Goal: Information Seeking & Learning: Learn about a topic

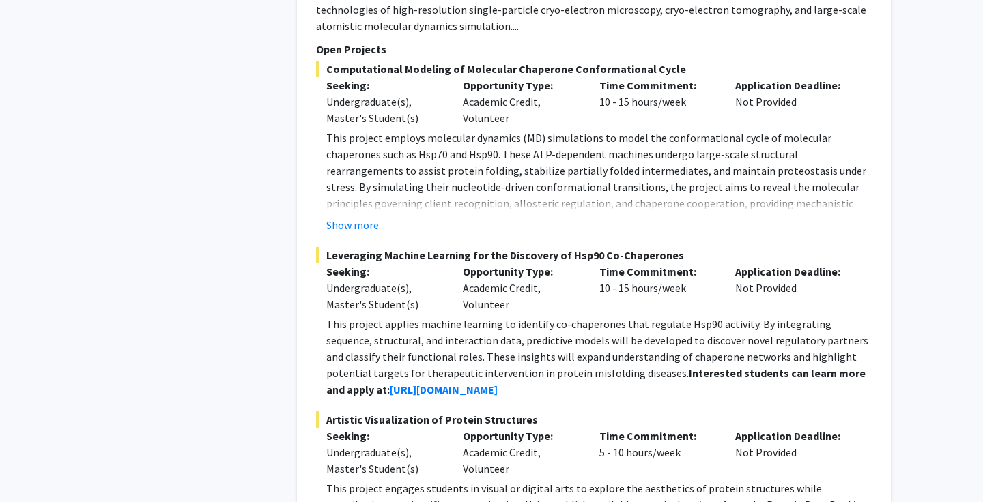
scroll to position [2546, 0]
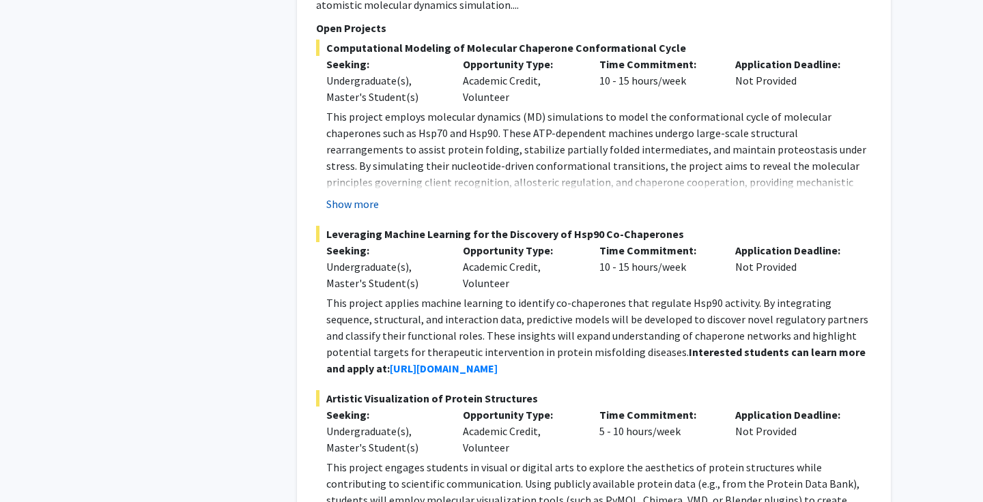
click at [339, 196] on button "Show more" at bounding box center [352, 204] width 53 height 16
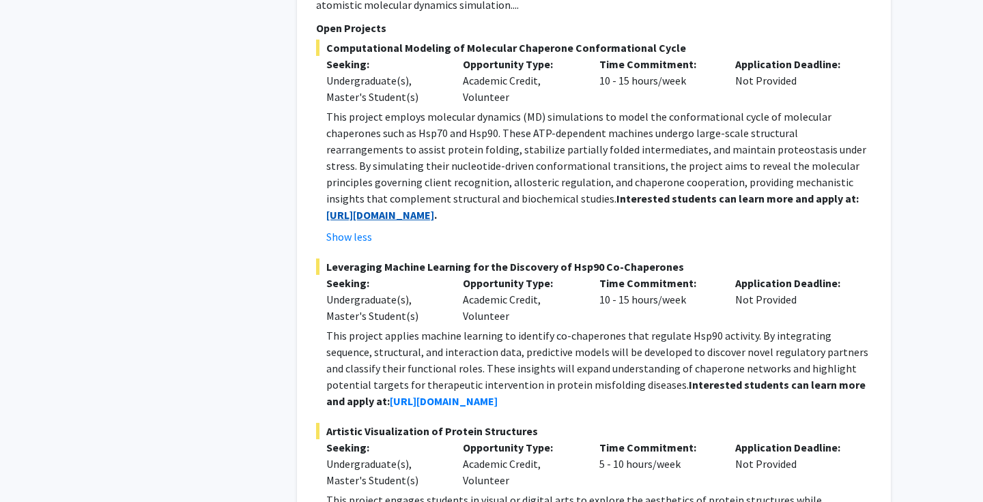
click at [386, 208] on strong "[URL][DOMAIN_NAME]" at bounding box center [380, 215] width 108 height 14
click at [390, 395] on strong "[URL][DOMAIN_NAME]" at bounding box center [444, 402] width 108 height 14
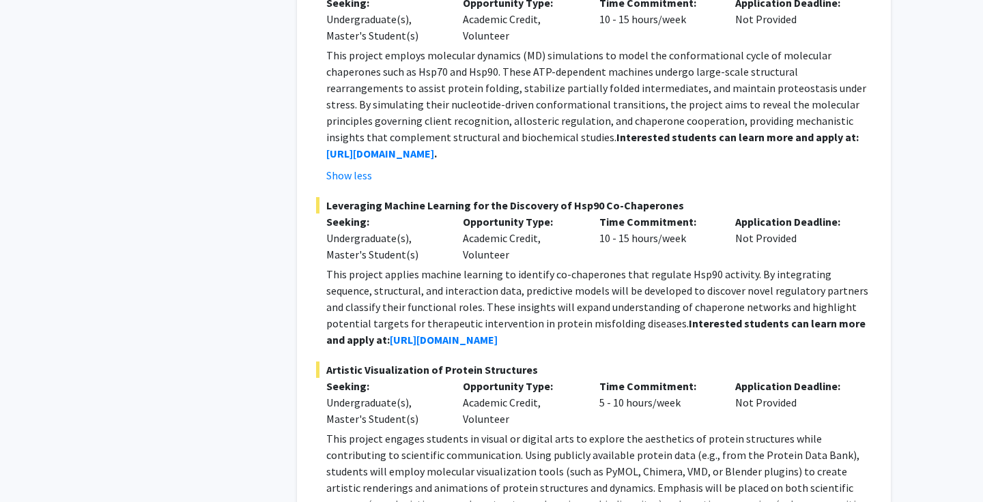
scroll to position [2613, 0]
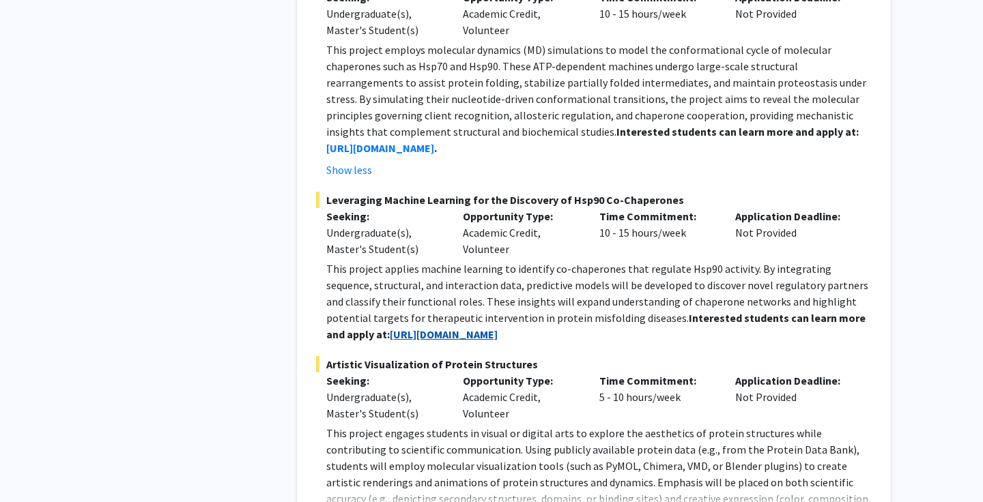
click at [395, 328] on strong "[URL][DOMAIN_NAME]" at bounding box center [444, 335] width 108 height 14
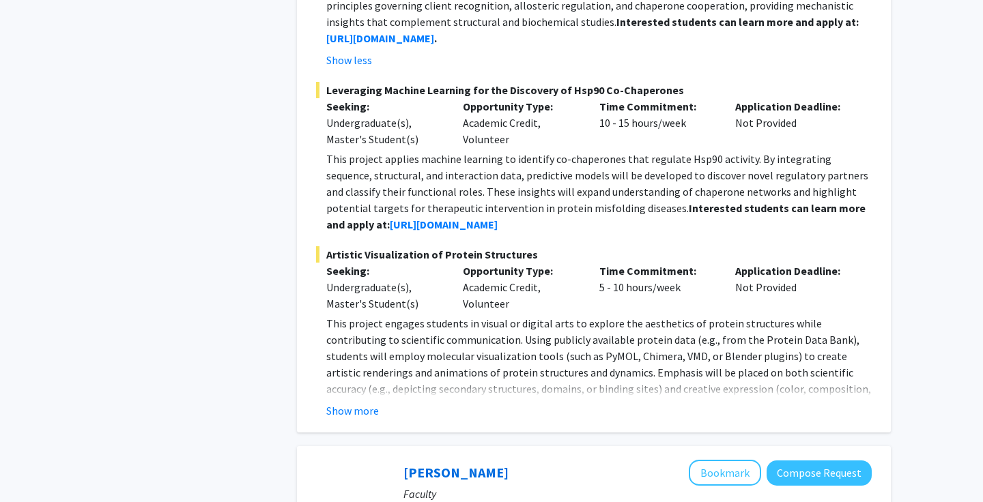
scroll to position [2788, 0]
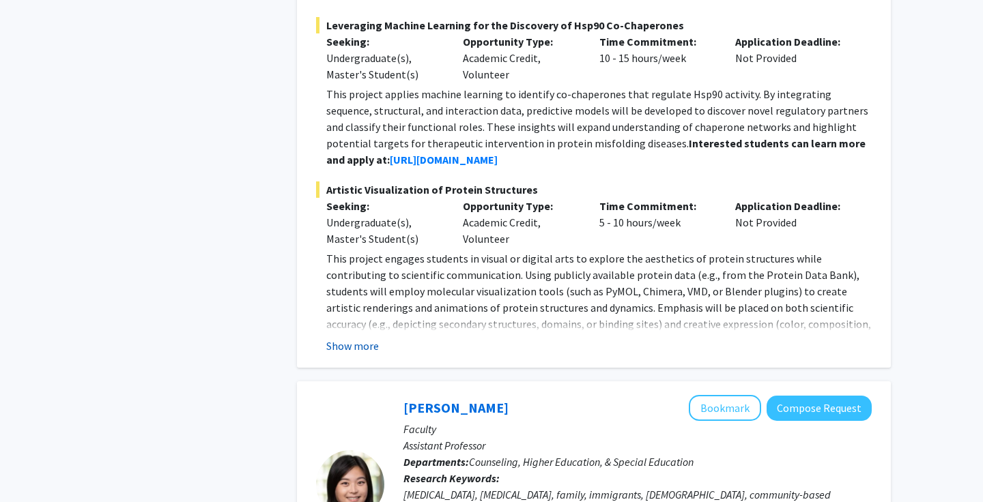
click at [354, 338] on button "Show more" at bounding box center [352, 346] width 53 height 16
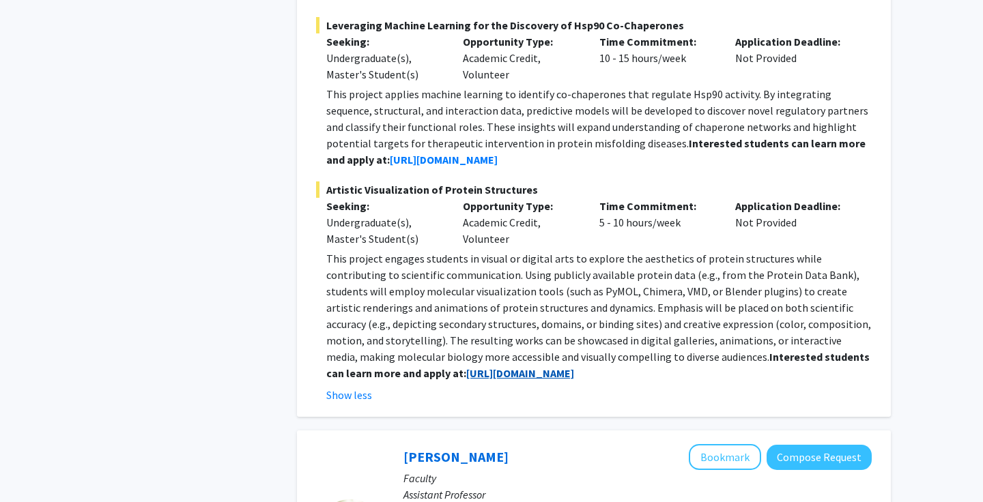
click at [466, 367] on strong "[URL][DOMAIN_NAME]" at bounding box center [520, 374] width 108 height 14
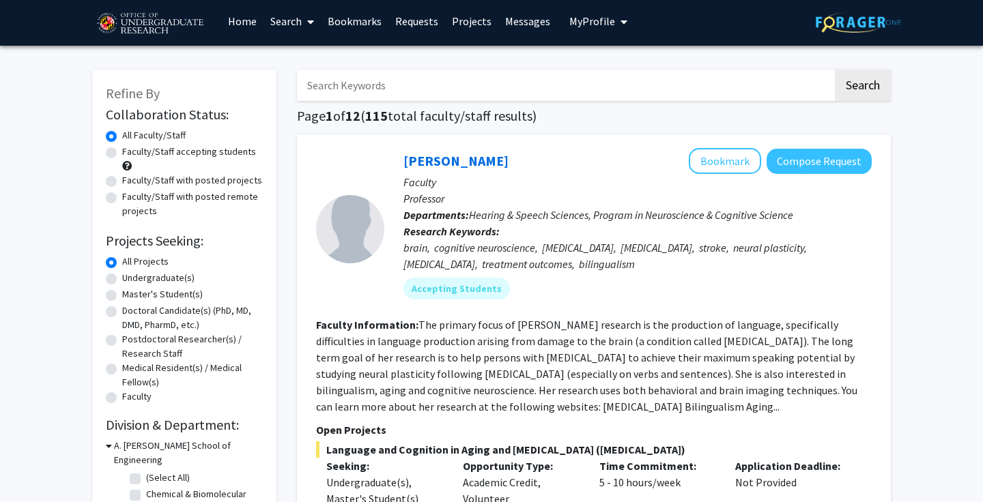
scroll to position [164, 0]
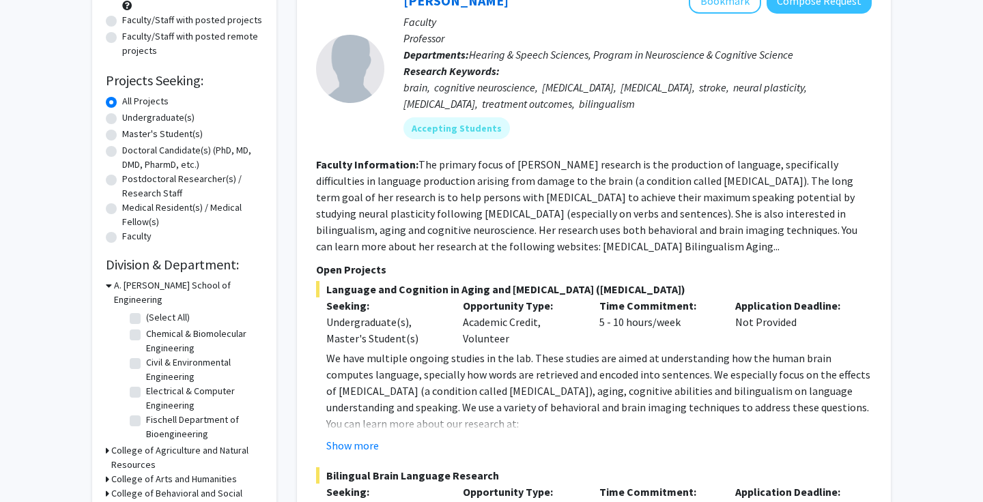
click at [122, 121] on label "Undergraduate(s)" at bounding box center [158, 118] width 72 height 14
click at [122, 119] on input "Undergraduate(s)" at bounding box center [126, 115] width 9 height 9
radio input "true"
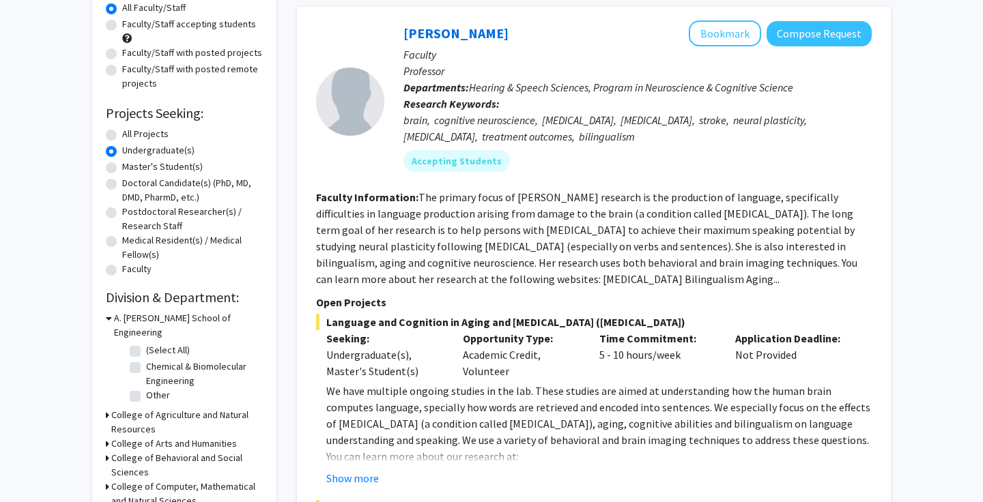
scroll to position [308, 0]
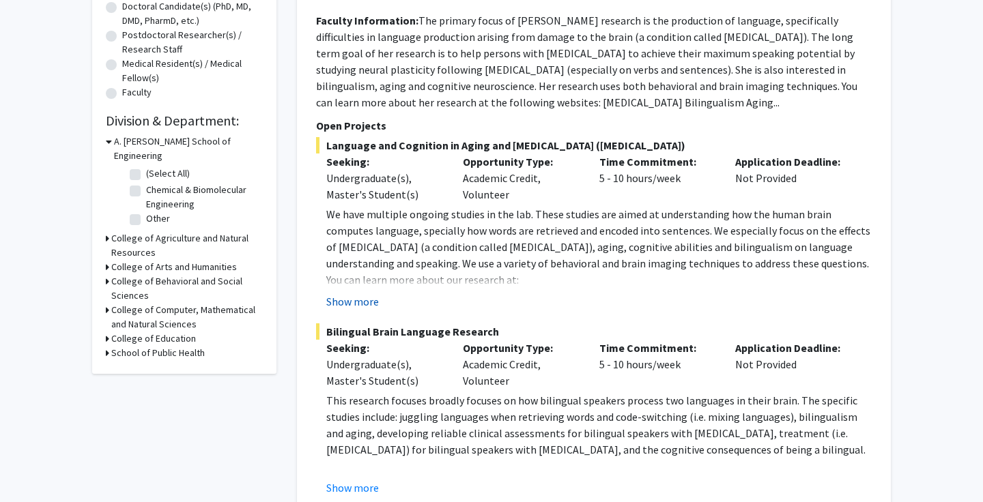
click at [364, 302] on button "Show more" at bounding box center [352, 302] width 53 height 16
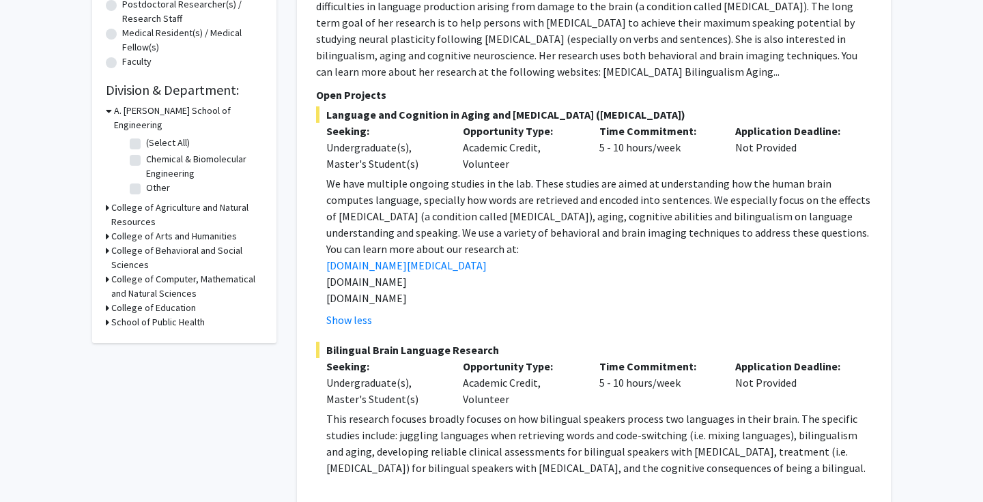
scroll to position [395, 0]
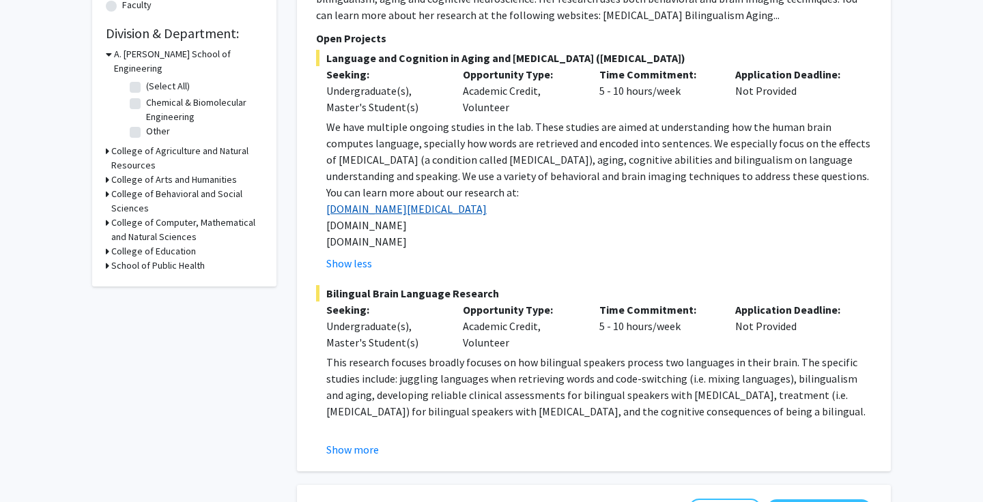
click at [410, 214] on link "[DOMAIN_NAME][MEDICAL_DATA]" at bounding box center [406, 209] width 160 height 14
click at [359, 446] on button "Show more" at bounding box center [352, 450] width 53 height 16
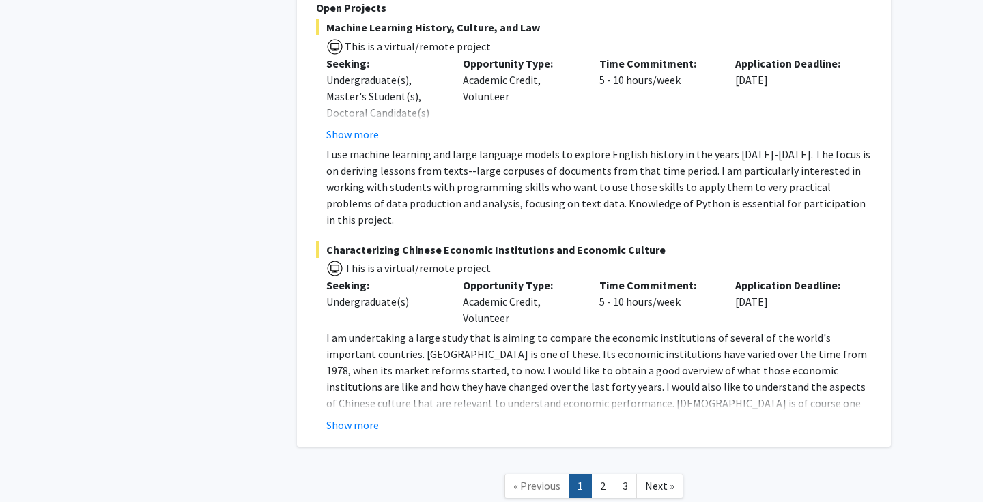
scroll to position [6661, 0]
click at [600, 476] on link "2" at bounding box center [602, 488] width 23 height 24
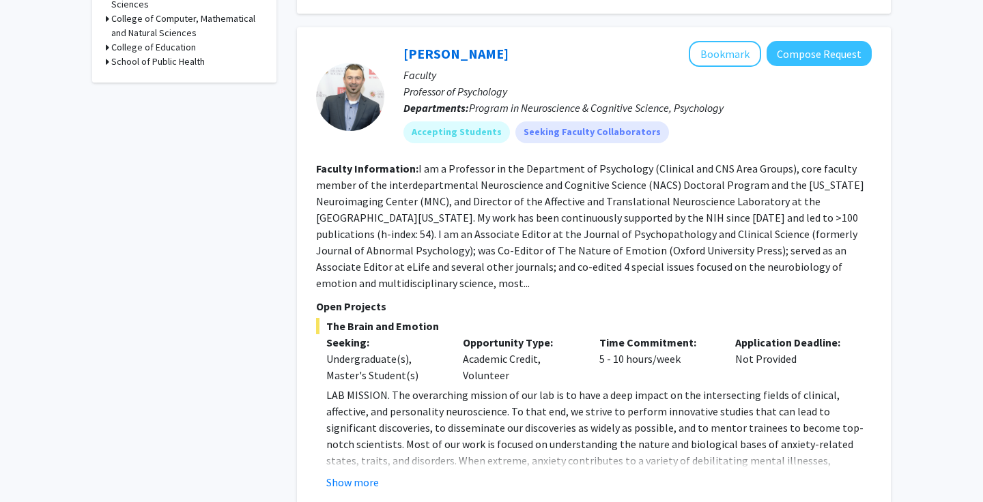
scroll to position [740, 0]
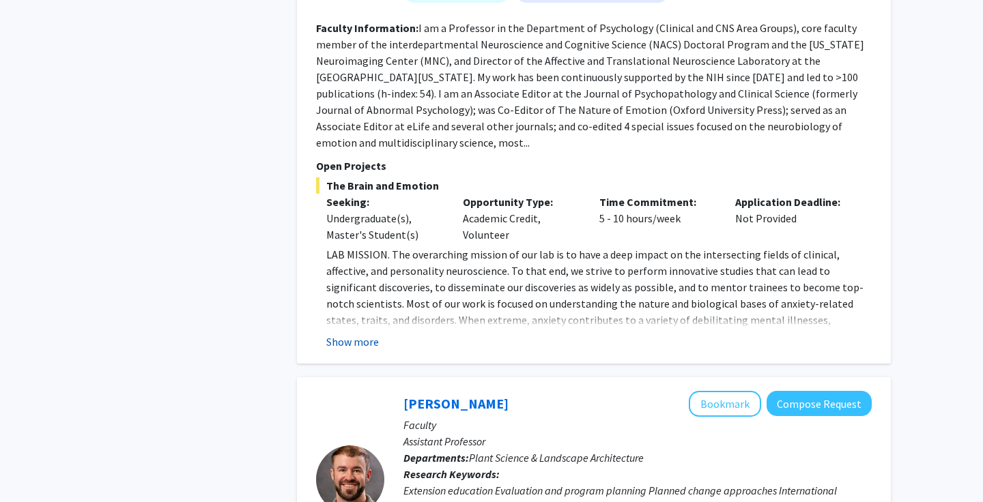
click at [337, 334] on button "Show more" at bounding box center [352, 342] width 53 height 16
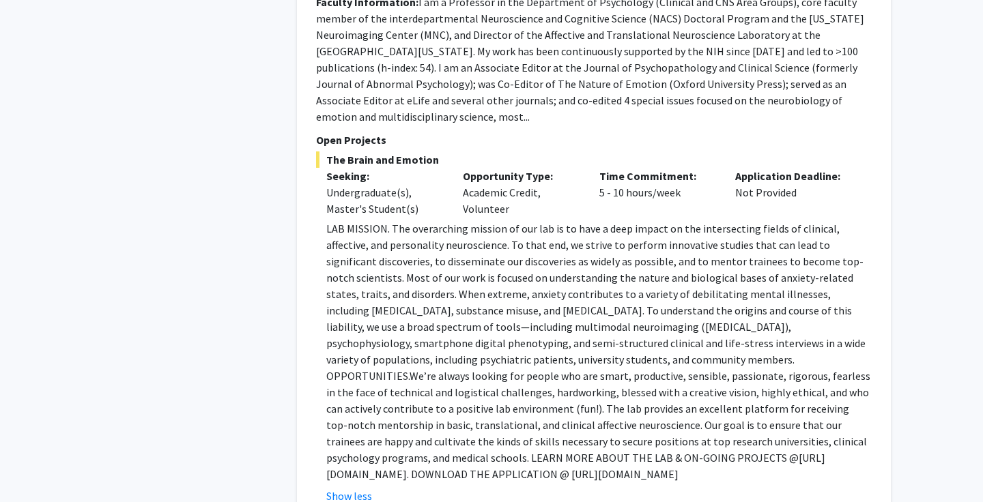
scroll to position [921, 0]
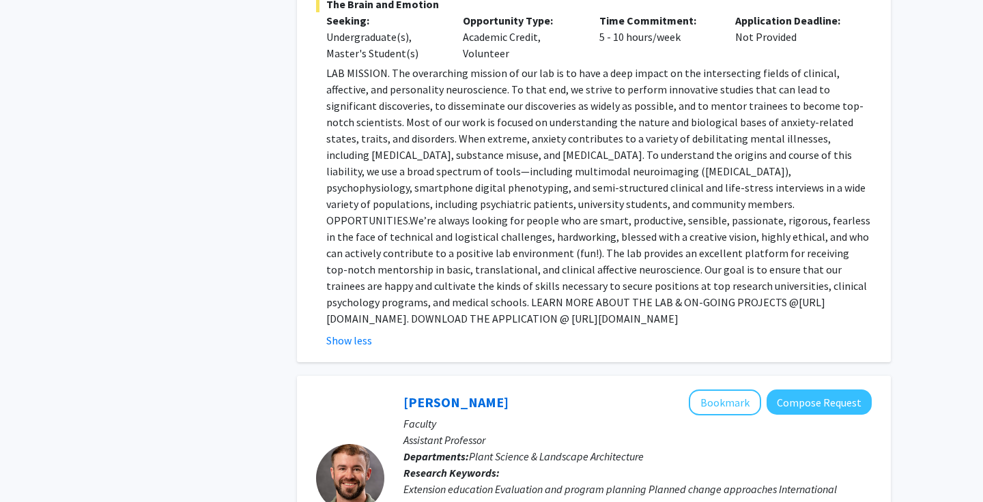
click at [361, 304] on p "LAB MISSION. The overarching mission of our lab is to have a deep impact on the…" at bounding box center [598, 196] width 545 height 262
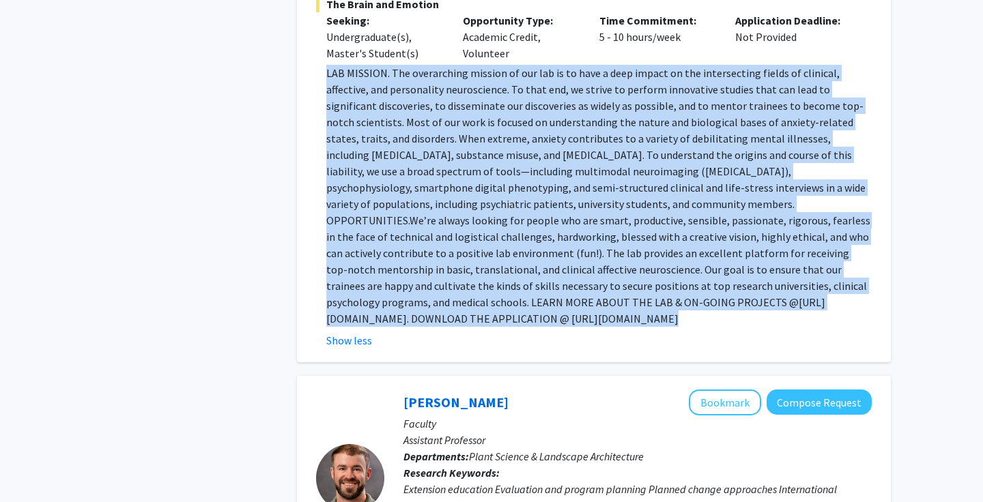
click at [361, 304] on p "LAB MISSION. The overarching mission of our lab is to have a deep impact on the…" at bounding box center [598, 196] width 545 height 262
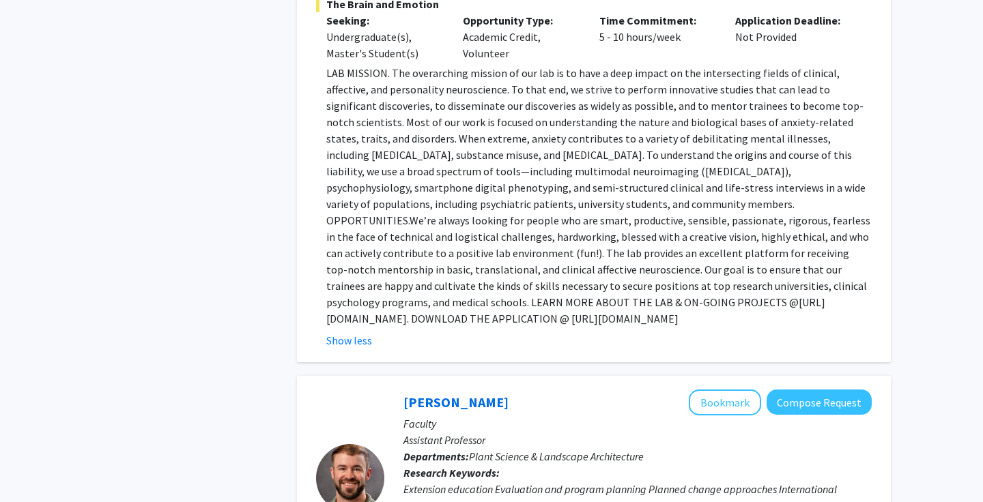
drag, startPoint x: 635, startPoint y: 304, endPoint x: 309, endPoint y: 295, distance: 327.1
click at [309, 295] on div "Alexander Shackman Bookmark Compose Request Faculty Professor of Psychology Dep…" at bounding box center [594, 33] width 594 height 657
copy p "https://shackmanlab.org/positions/undergraduate_postbacras/"
click at [339, 219] on span "We’re always looking for people who are smart, productive, sensible, passionate…" at bounding box center [598, 262] width 544 height 96
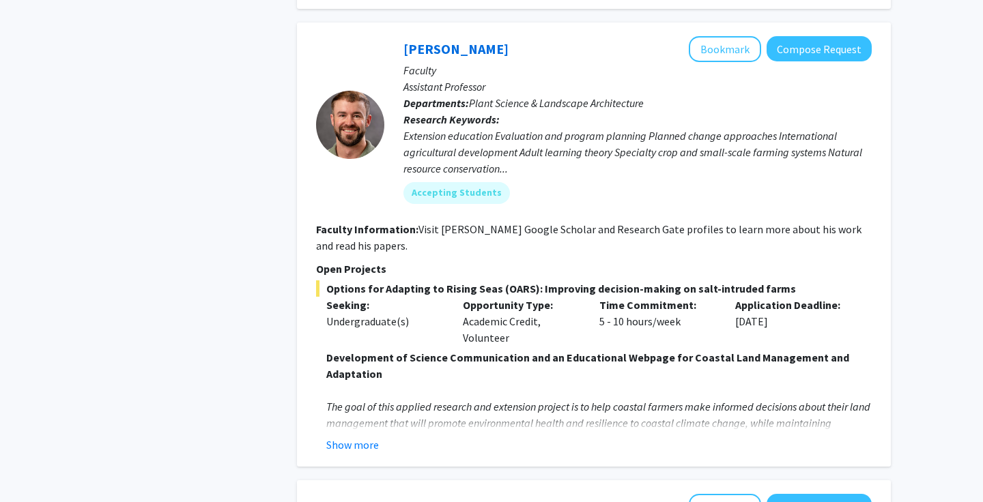
scroll to position [1274, 0]
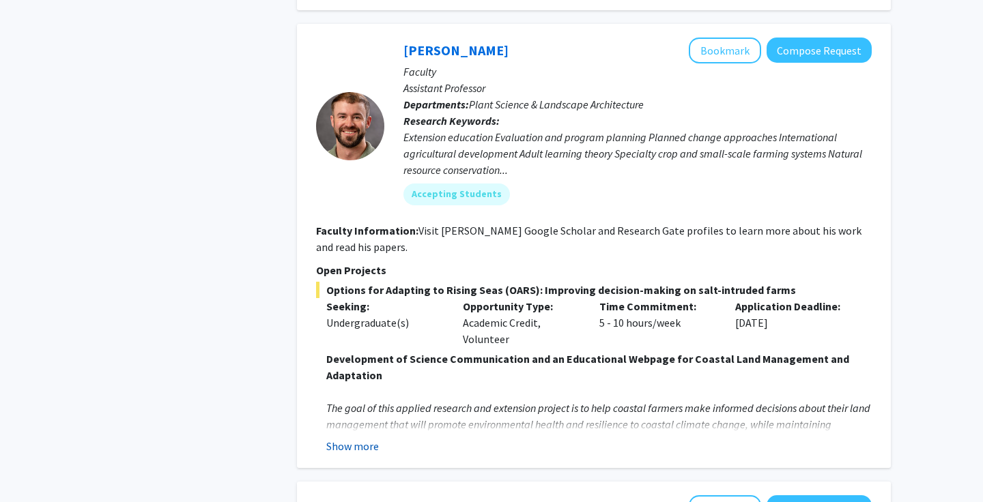
click at [346, 438] on button "Show more" at bounding box center [352, 446] width 53 height 16
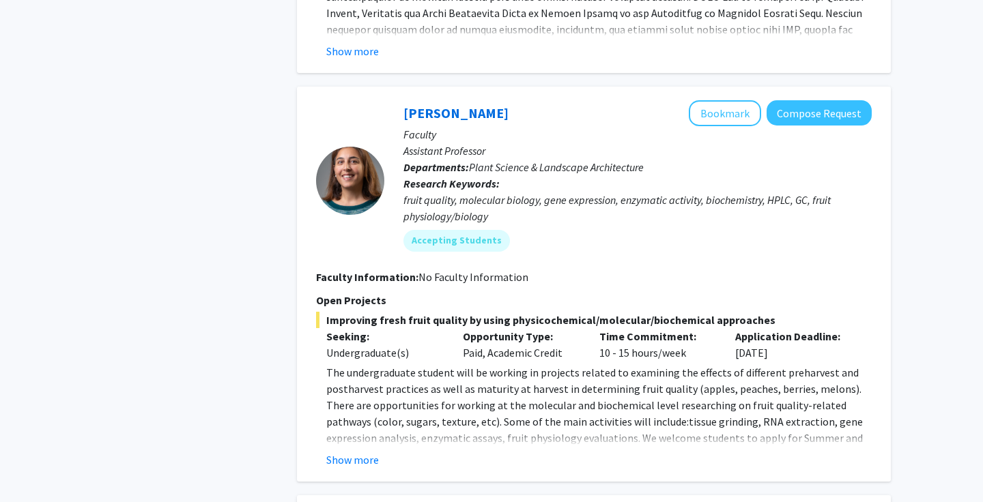
scroll to position [3473, 0]
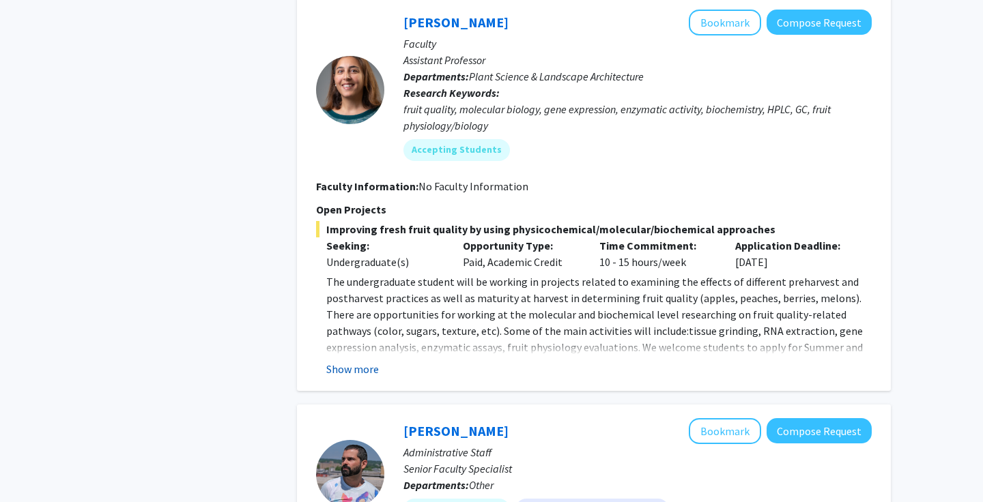
click at [347, 361] on button "Show more" at bounding box center [352, 369] width 53 height 16
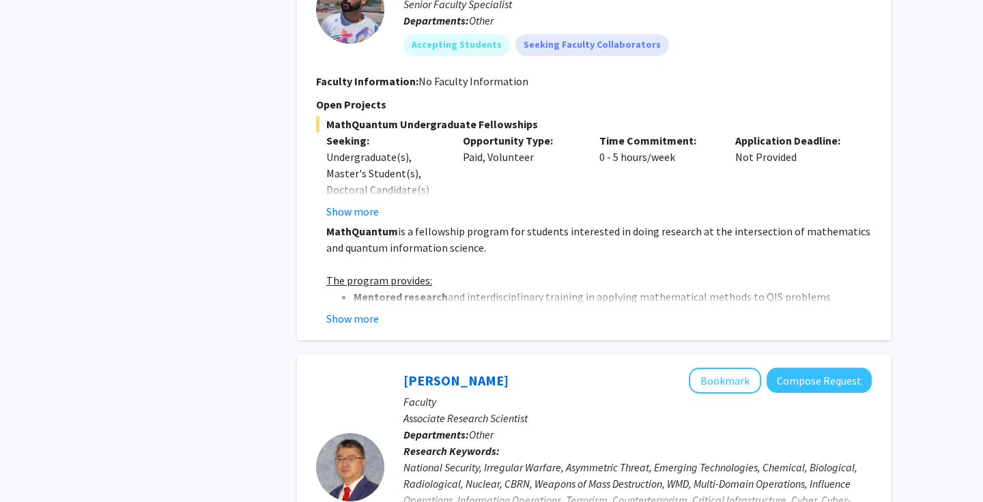
scroll to position [4279, 0]
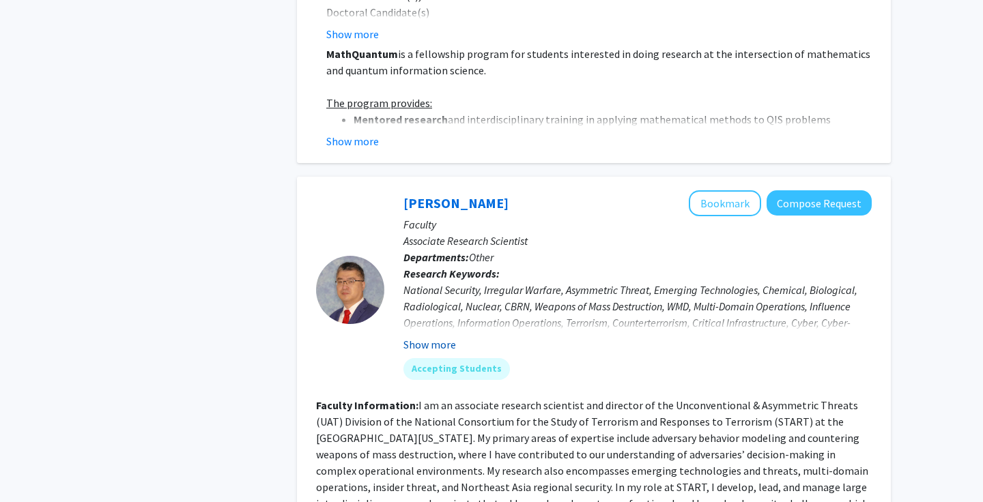
click at [406, 337] on button "Show more" at bounding box center [429, 345] width 53 height 16
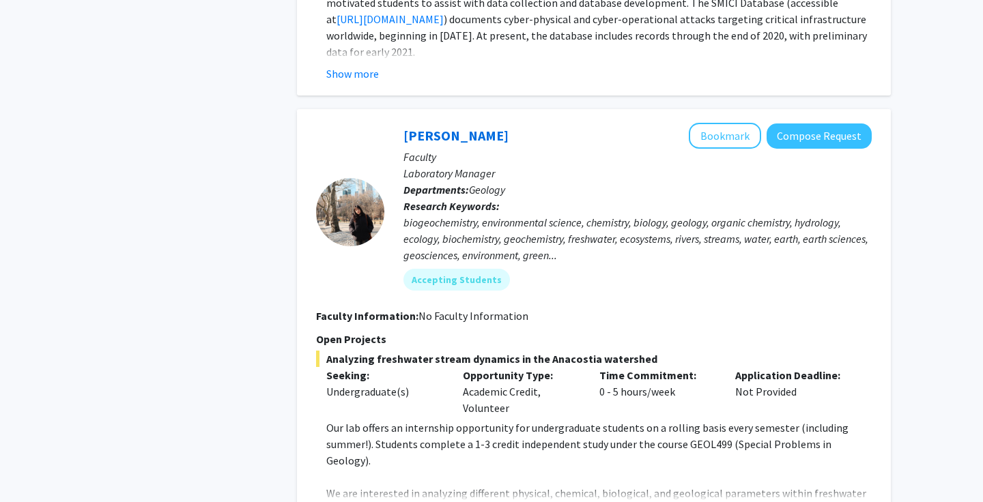
scroll to position [5080, 0]
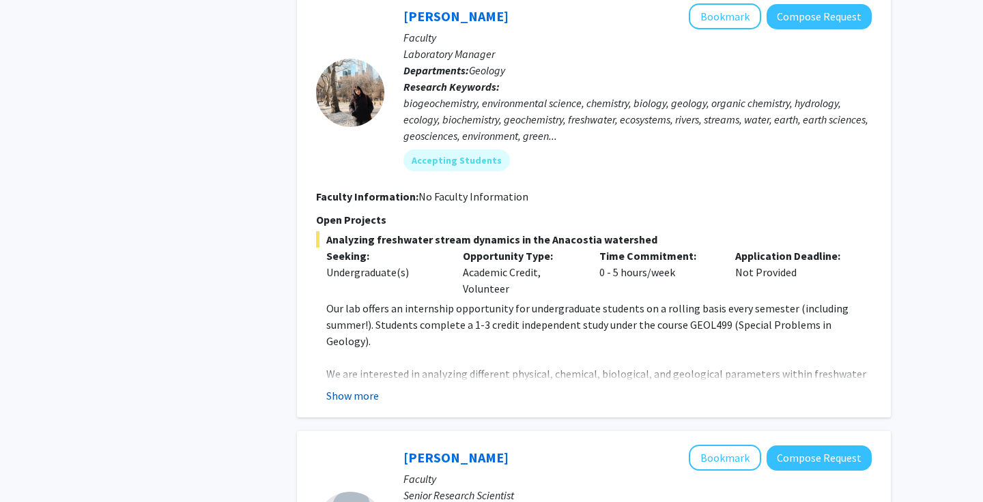
click at [341, 388] on button "Show more" at bounding box center [352, 396] width 53 height 16
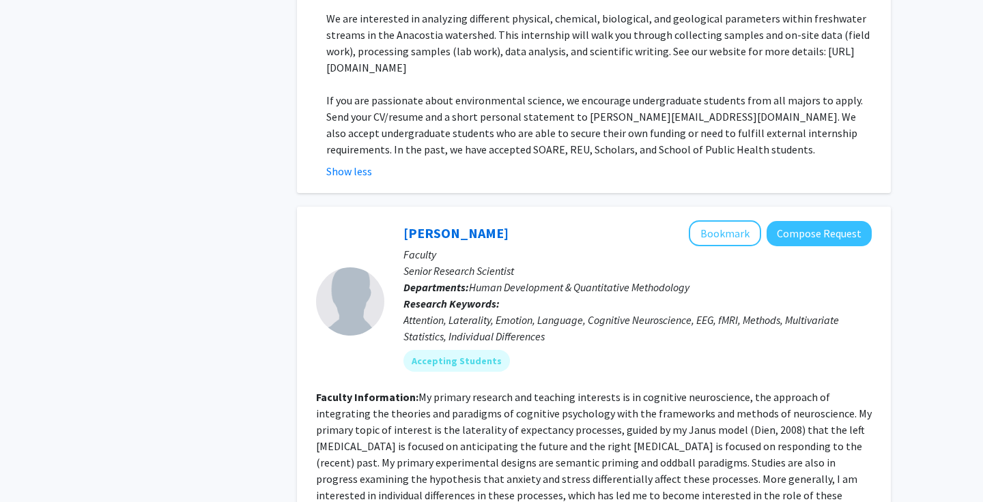
scroll to position [5637, 0]
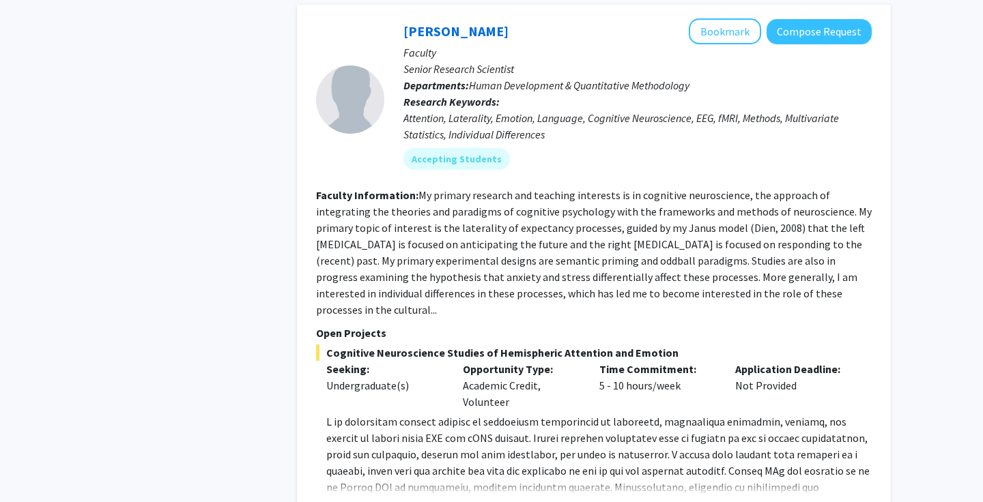
click at [339, 501] on button "Show more" at bounding box center [352, 509] width 53 height 16
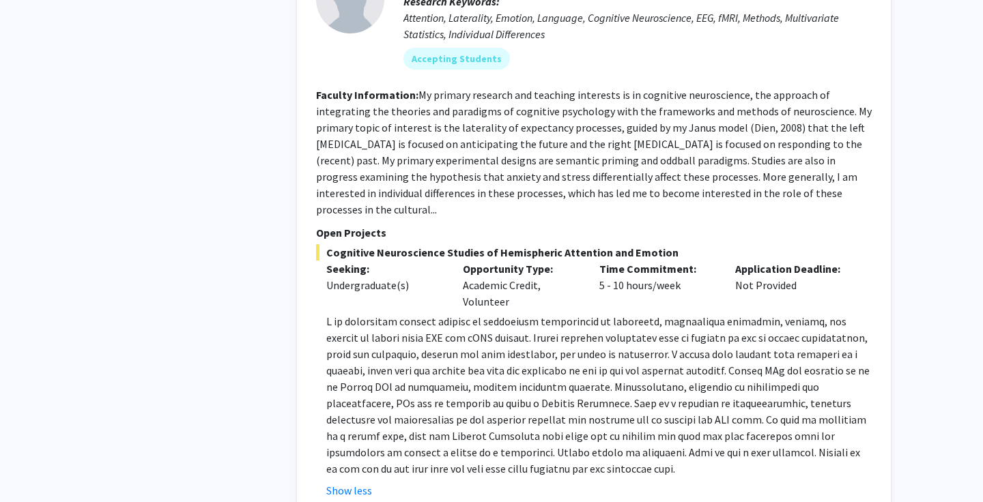
scroll to position [5768, 0]
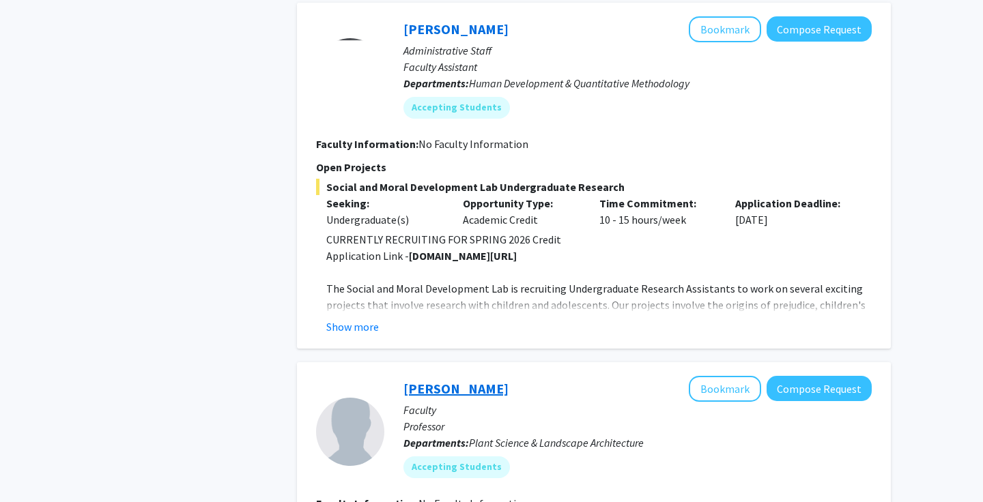
scroll to position [921, 0]
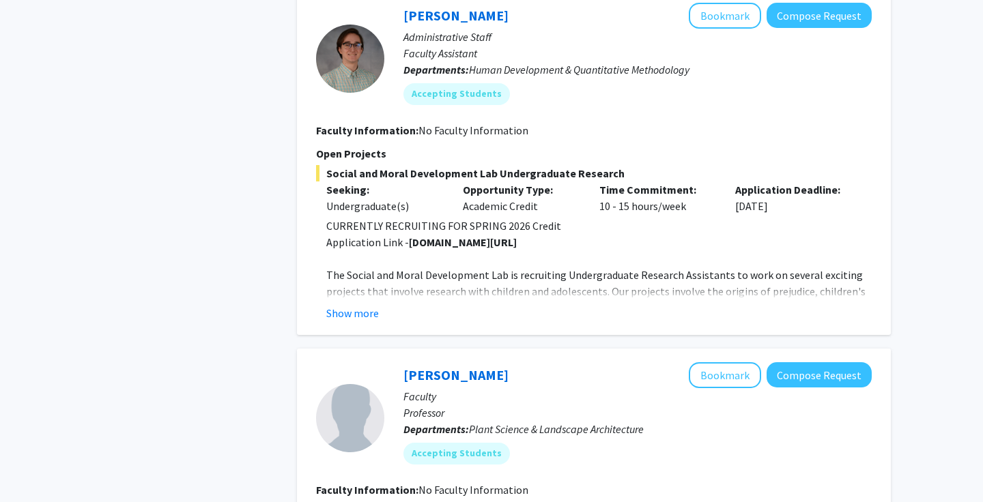
click at [158, 141] on div "Refine By Collaboration Status: Collaboration Status All Faculty/Staff Collabor…" at bounding box center [184, 191] width 205 height 2104
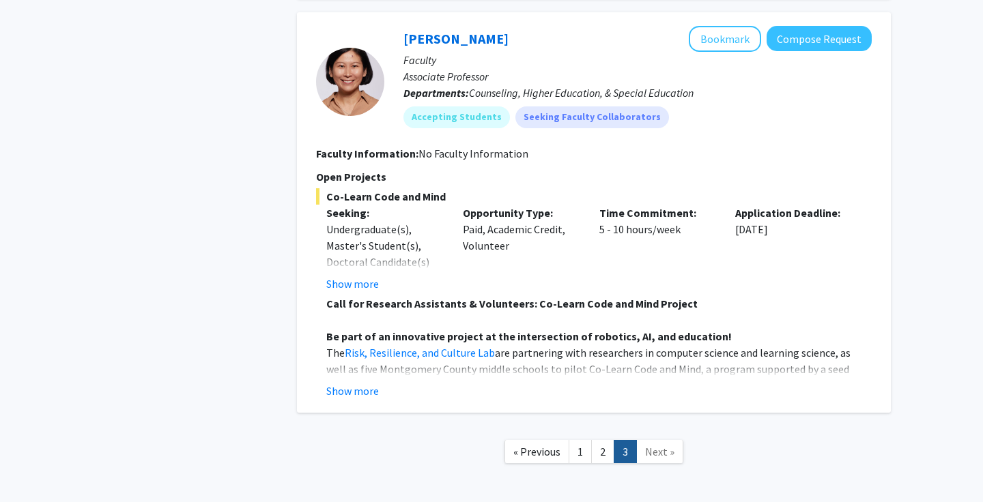
scroll to position [1697, 0]
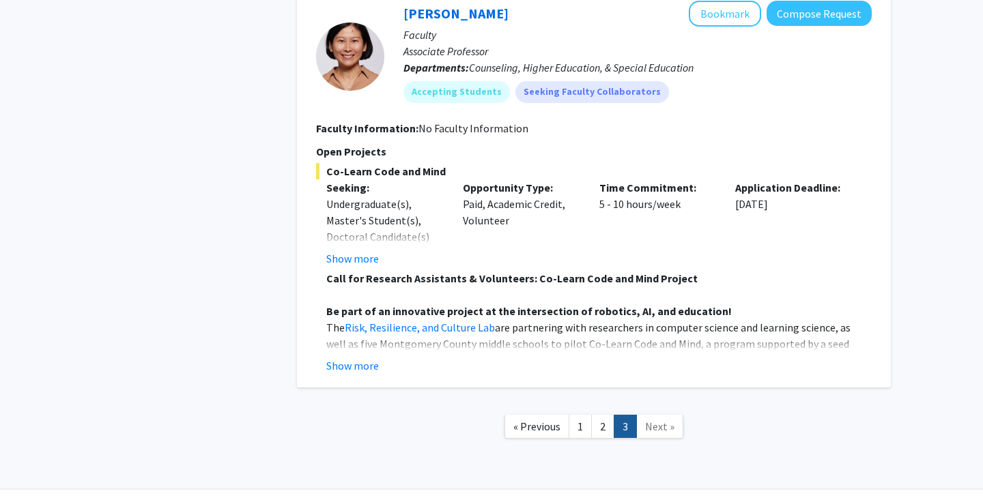
click at [650, 423] on span "Next »" at bounding box center [659, 427] width 29 height 14
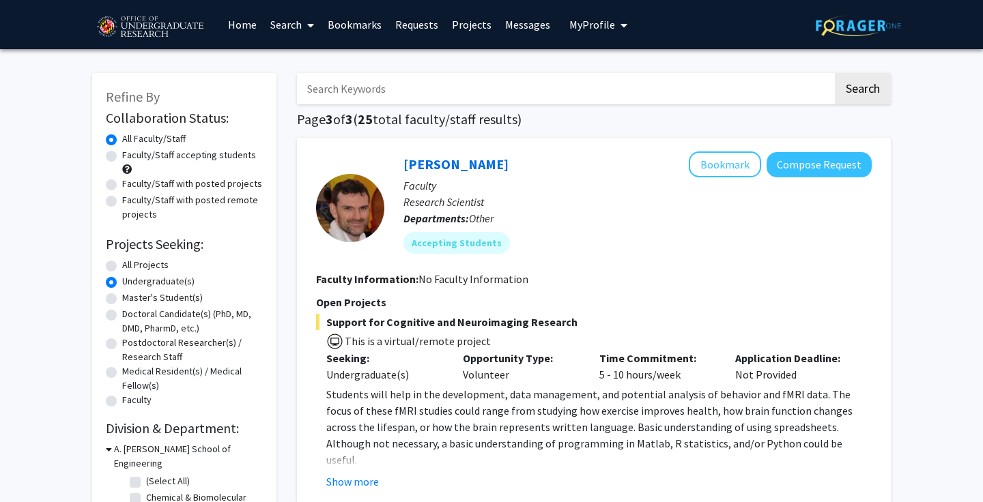
scroll to position [0, 0]
